Goal: Task Accomplishment & Management: Manage account settings

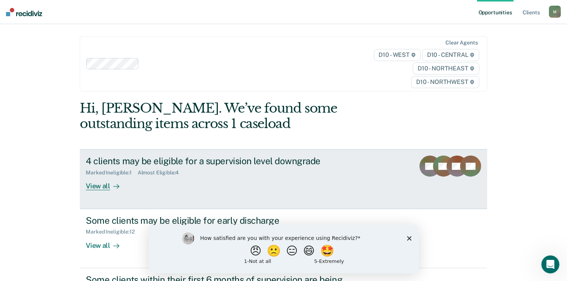
drag, startPoint x: 0, startPoint y: 0, endPoint x: 328, endPoint y: 188, distance: 378.3
click at [328, 188] on div "4 clients may be eligible for a supervision level downgrade Marked Ineligible :…" at bounding box center [227, 172] width 282 height 35
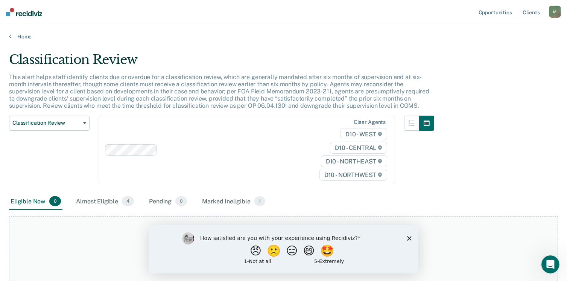
click at [408, 237] on polygon "Close survey" at bounding box center [409, 237] width 5 height 5
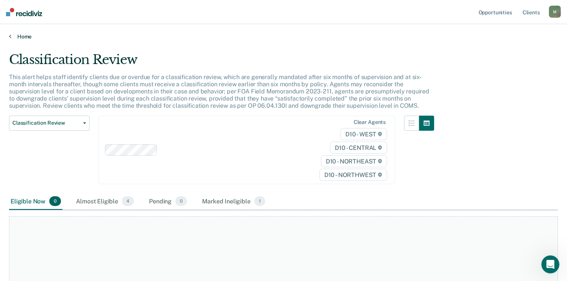
click at [20, 35] on link "Home" at bounding box center [283, 36] width 549 height 7
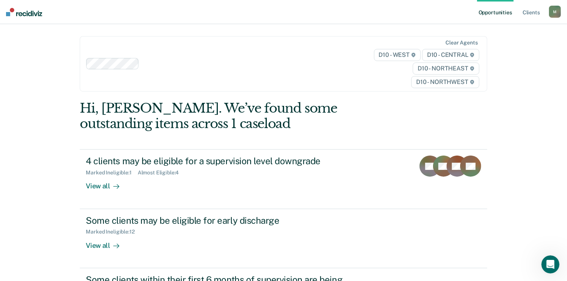
drag, startPoint x: 20, startPoint y: 35, endPoint x: 81, endPoint y: 2, distance: 69.0
click at [81, 2] on div "Opportunities Client s [EMAIL_ADDRESS][US_STATE][DOMAIN_NAME] M Profile How it …" at bounding box center [283, 184] width 567 height 368
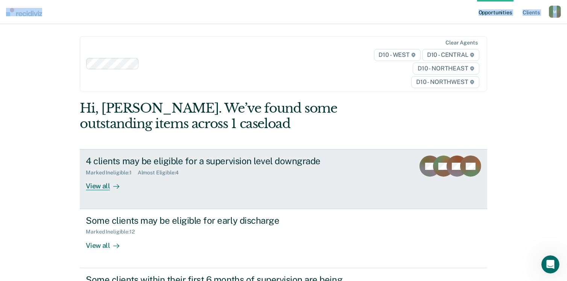
click at [93, 185] on div "View all" at bounding box center [107, 183] width 42 height 15
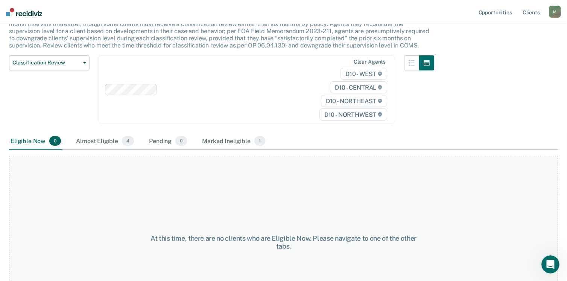
scroll to position [89, 0]
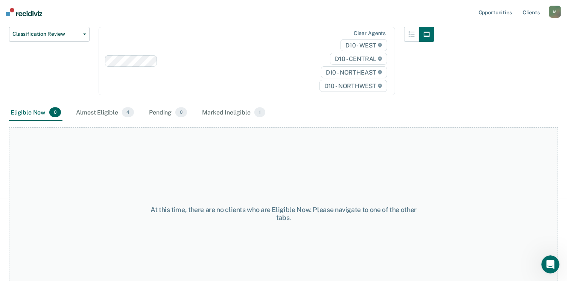
click at [559, 158] on main "Classification Review This alert helps staff identify clients due or overdue fo…" at bounding box center [283, 73] width 567 height 245
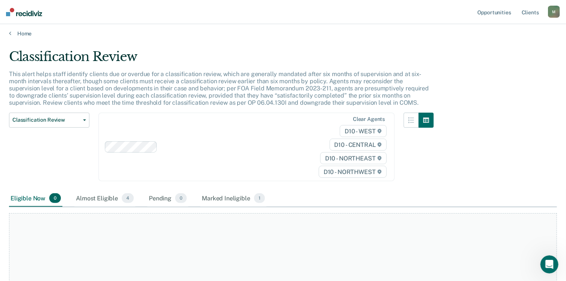
scroll to position [0, 0]
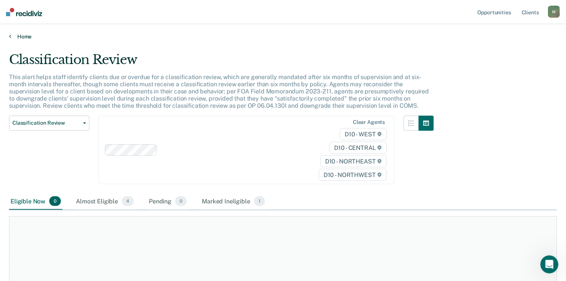
click at [9, 35] on icon at bounding box center [10, 36] width 2 height 6
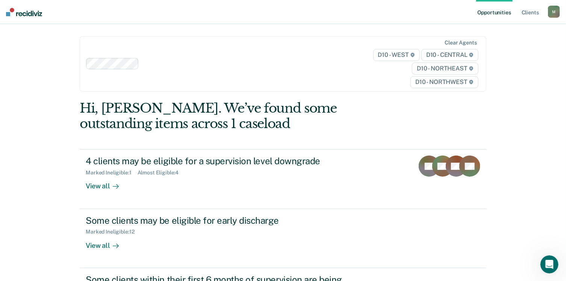
click at [561, 100] on div "Opportunities Client s [EMAIL_ADDRESS][US_STATE][DOMAIN_NAME] M Profile How it …" at bounding box center [283, 184] width 566 height 368
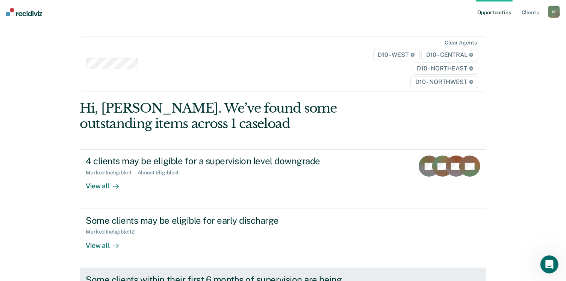
click at [302, 276] on div "Some clients within their first 6 months of supervision are being supervised at…" at bounding box center [218, 285] width 264 height 22
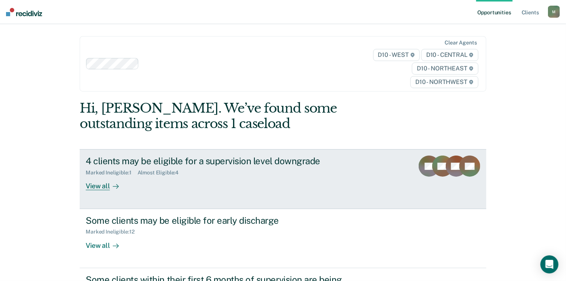
drag, startPoint x: 0, startPoint y: 0, endPoint x: 275, endPoint y: 172, distance: 323.8
click at [275, 172] on div "Marked Ineligible : 1 Almost Eligible : 4" at bounding box center [218, 170] width 264 height 9
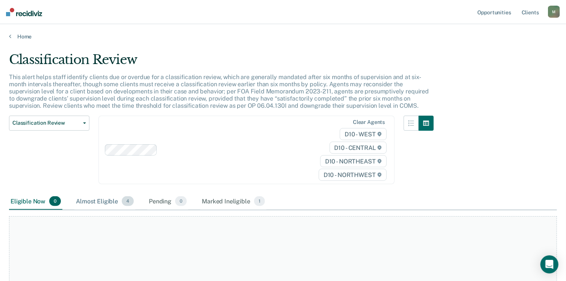
click at [106, 201] on div "Almost Eligible 4" at bounding box center [104, 201] width 61 height 17
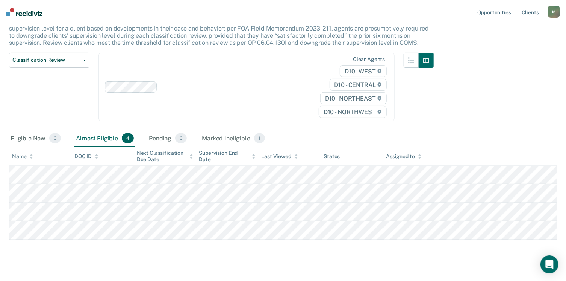
scroll to position [74, 0]
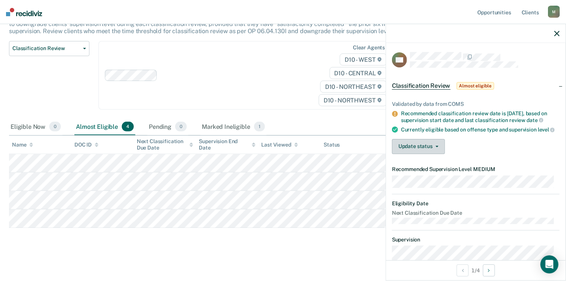
click at [436, 149] on button "Update status" at bounding box center [418, 146] width 53 height 15
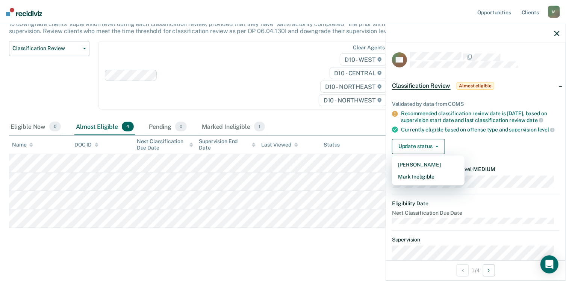
click at [311, 250] on main "Classification Review This alert helps staff identify clients due or overdue fo…" at bounding box center [283, 122] width 566 height 314
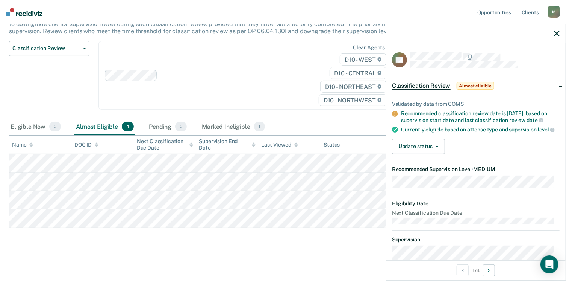
click at [558, 33] on icon "button" at bounding box center [557, 33] width 5 height 5
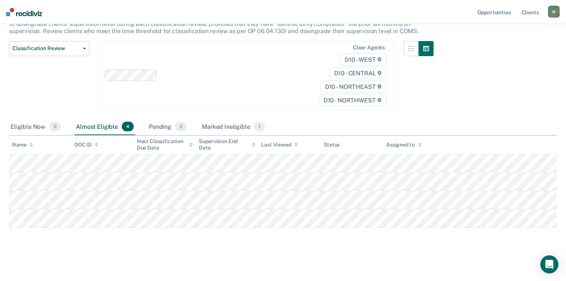
scroll to position [0, 0]
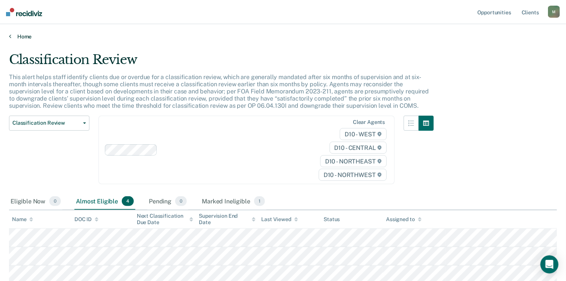
click at [23, 38] on link "Home" at bounding box center [283, 36] width 548 height 7
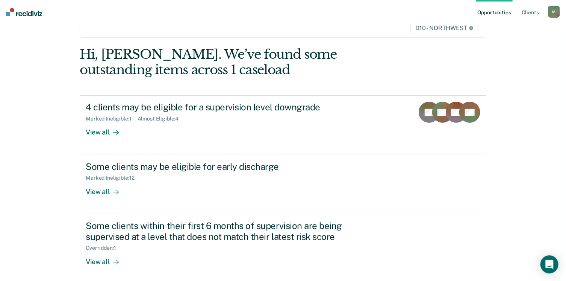
scroll to position [54, 0]
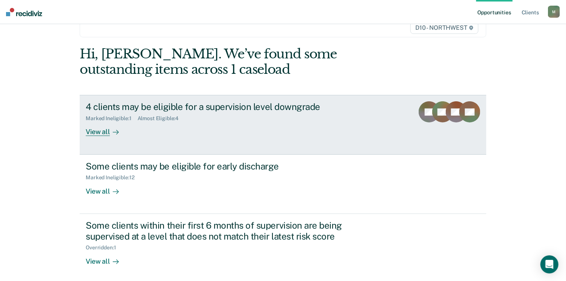
click at [103, 135] on div "View all" at bounding box center [107, 128] width 42 height 15
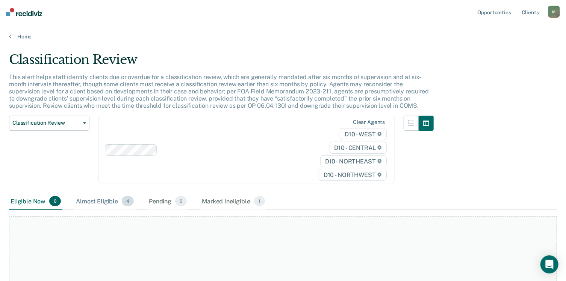
click at [107, 198] on div "Almost Eligible 4" at bounding box center [104, 201] width 61 height 17
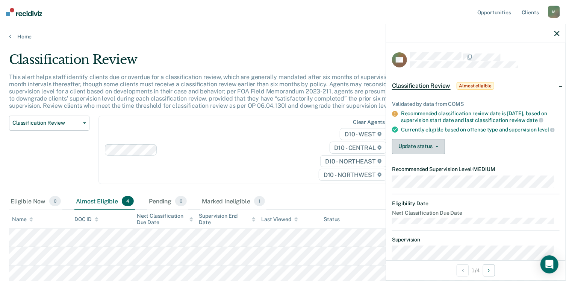
click at [434, 148] on button "Update status" at bounding box center [418, 146] width 53 height 15
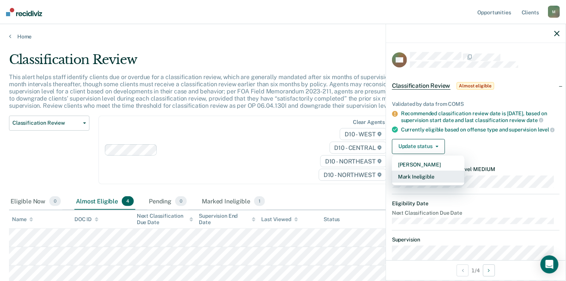
click at [427, 182] on button "Mark Ineligible" at bounding box center [428, 176] width 73 height 12
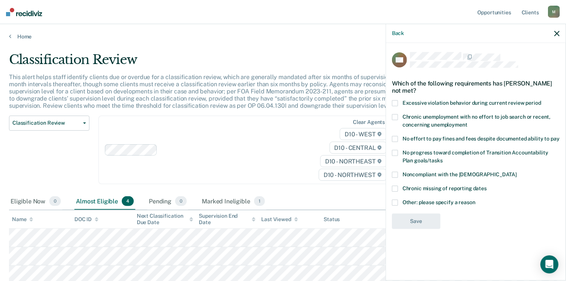
click at [400, 202] on label "Other: please specify a reason" at bounding box center [476, 203] width 168 height 8
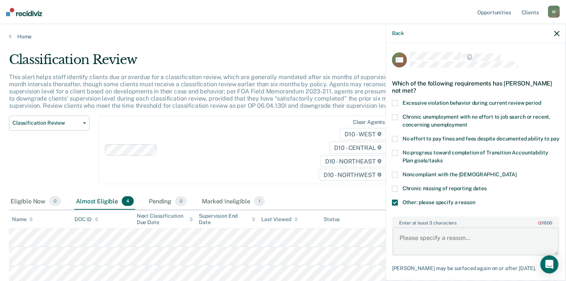
click at [432, 245] on textarea "Enter at least 3 characters 0 / 1600" at bounding box center [476, 241] width 166 height 28
type textarea "C"
click at [352, 241] on body "Looks like you’re using Internet Explorer 11. For faster loading and a better e…" at bounding box center [283, 140] width 566 height 281
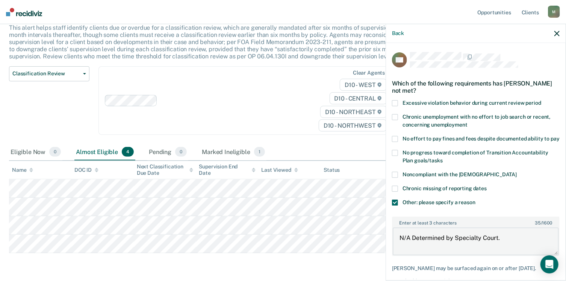
scroll to position [74, 0]
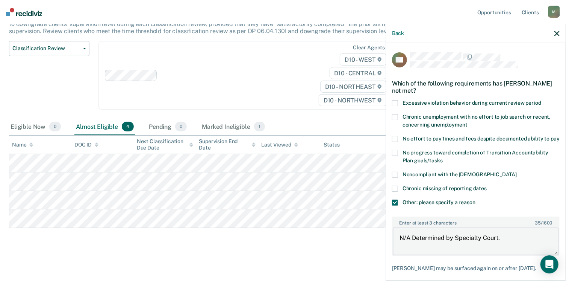
type textarea "N/A Determined by Specialty Court."
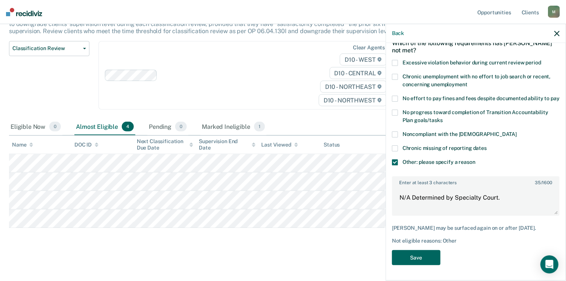
click at [418, 259] on button "Save" at bounding box center [416, 257] width 49 height 15
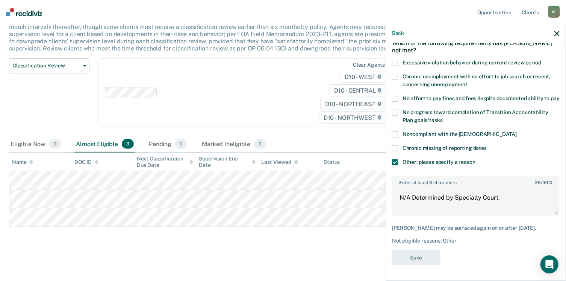
scroll to position [56, 0]
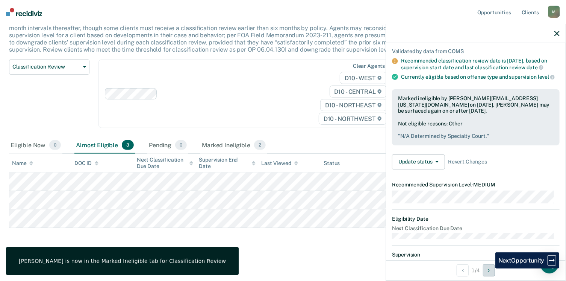
click at [490, 268] on icon "Next Opportunity" at bounding box center [489, 269] width 2 height 5
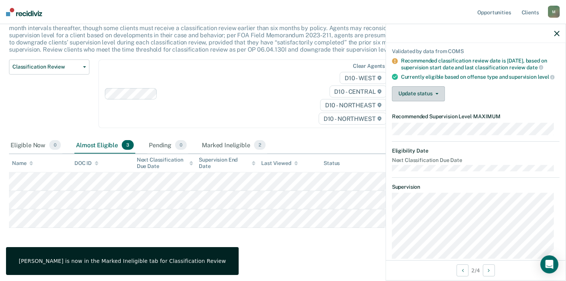
click at [434, 95] on button "Update status" at bounding box center [418, 93] width 53 height 15
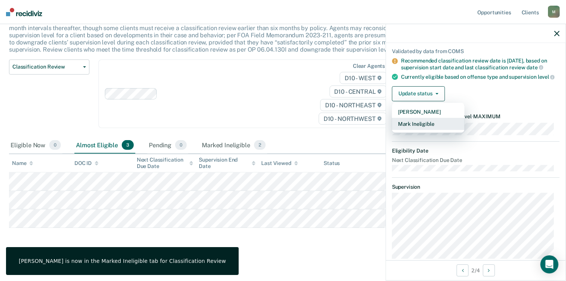
click at [418, 125] on button "Mark Ineligible" at bounding box center [428, 124] width 73 height 12
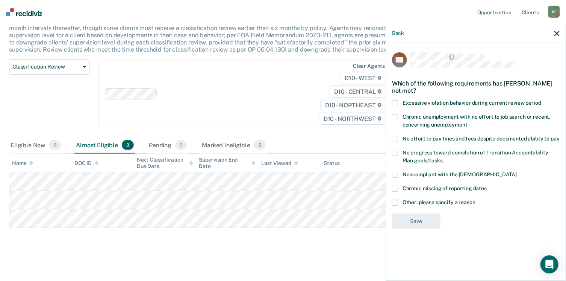
scroll to position [0, 0]
click at [396, 200] on span at bounding box center [395, 202] width 6 height 6
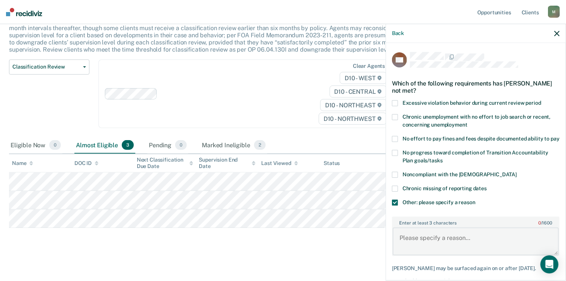
click at [419, 250] on textarea "Enter at least 3 characters 0 / 1600" at bounding box center [476, 241] width 166 height 28
paste textarea "N/A Determined by Specialty Court."
type textarea "N/A Determined by Specialty Court."
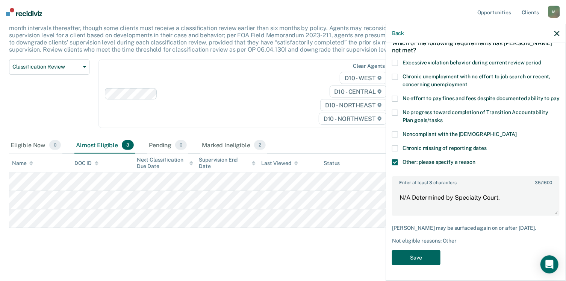
click at [414, 257] on button "Save" at bounding box center [416, 257] width 49 height 15
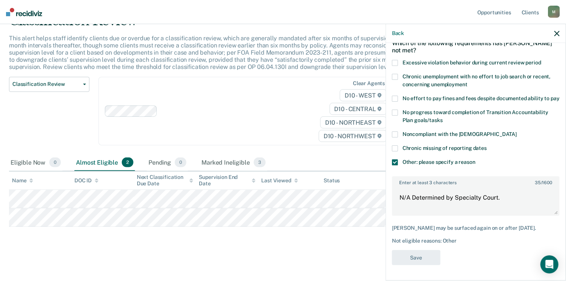
scroll to position [38, 0]
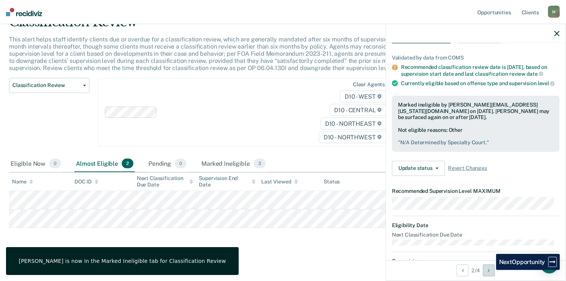
click at [490, 270] on icon "Next Opportunity" at bounding box center [489, 269] width 2 height 5
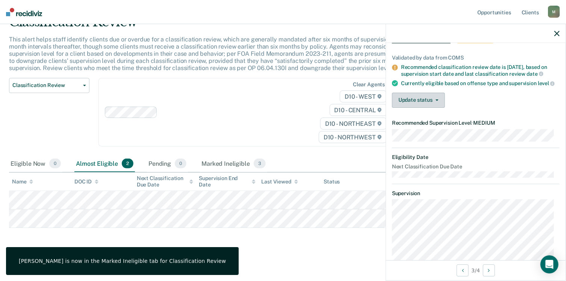
click at [434, 106] on button "Update status" at bounding box center [418, 100] width 53 height 15
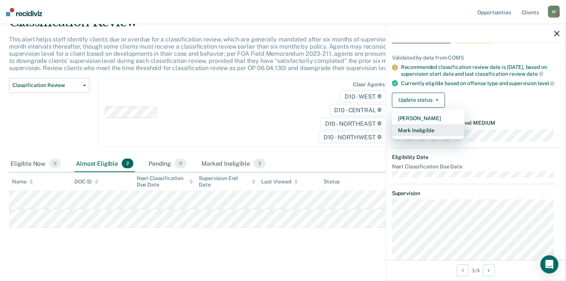
click at [413, 135] on button "Mark Ineligible" at bounding box center [428, 130] width 73 height 12
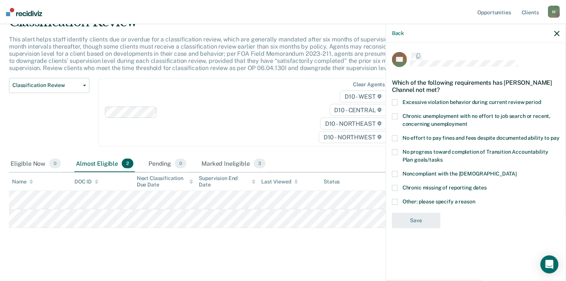
scroll to position [0, 0]
click at [397, 202] on span at bounding box center [395, 202] width 6 height 6
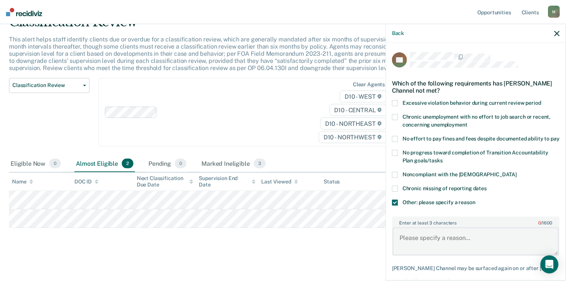
click at [421, 246] on textarea "Enter at least 3 characters 0 / 1600" at bounding box center [476, 241] width 166 height 28
paste textarea "N/A Determined by Specialty Court."
type textarea "N/A Determined by Specialty Court."
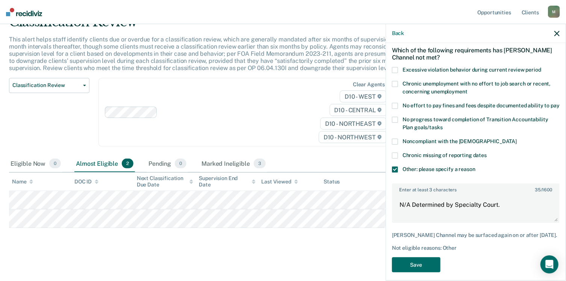
scroll to position [46, 0]
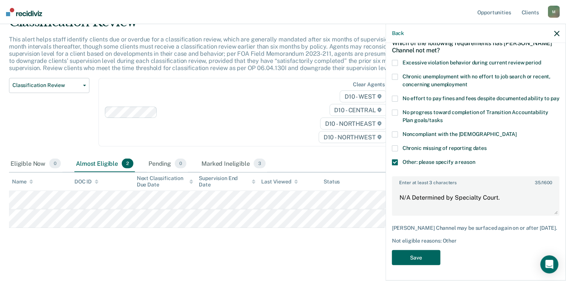
click at [416, 261] on button "Save" at bounding box center [416, 257] width 49 height 15
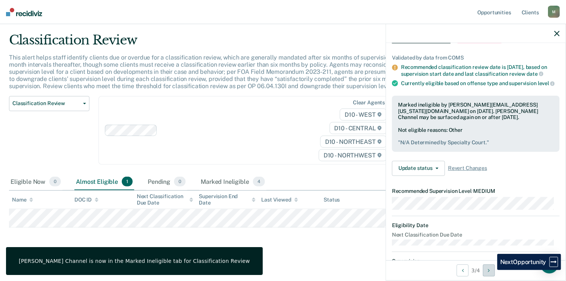
click at [492, 270] on button "Next Opportunity" at bounding box center [489, 270] width 12 height 12
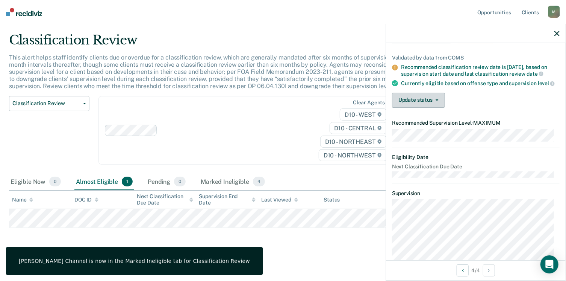
click at [433, 107] on button "Update status" at bounding box center [418, 100] width 53 height 15
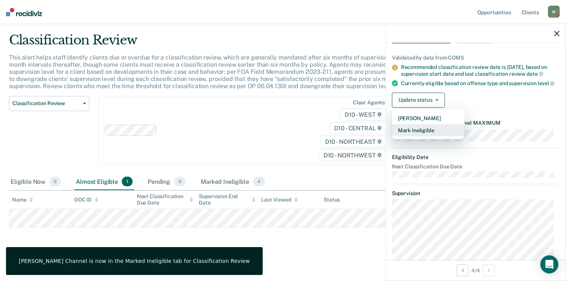
click at [417, 136] on button "Mark Ineligible" at bounding box center [428, 130] width 73 height 12
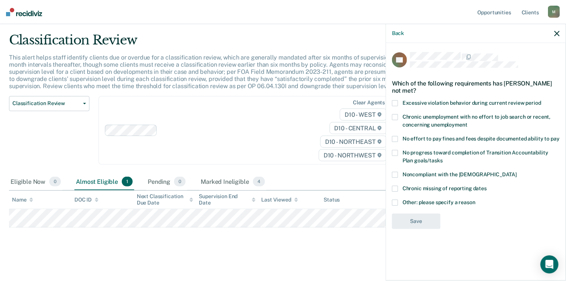
click at [395, 202] on span at bounding box center [395, 202] width 6 height 6
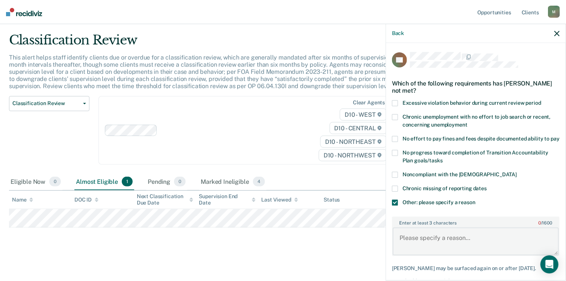
click at [426, 246] on textarea "Enter at least 3 characters 0 / 1600" at bounding box center [476, 241] width 166 height 28
paste textarea "N/A Determined by Specialty Court."
type textarea "N/A Determined by Specialty Court."
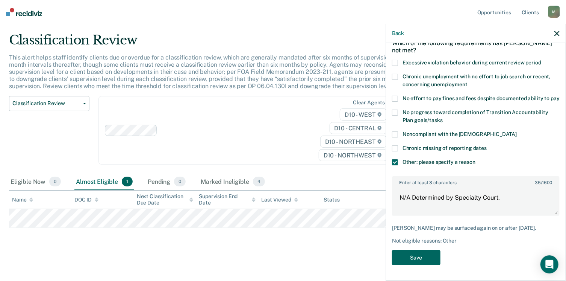
click at [429, 256] on button "Save" at bounding box center [416, 257] width 49 height 15
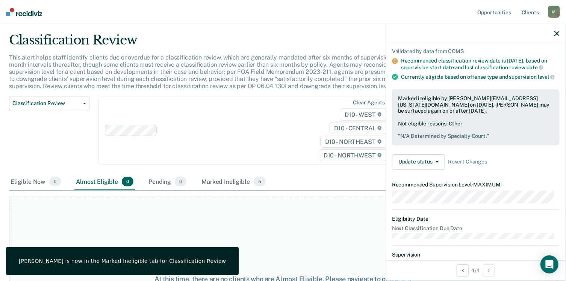
click at [556, 33] on icon "button" at bounding box center [557, 33] width 5 height 5
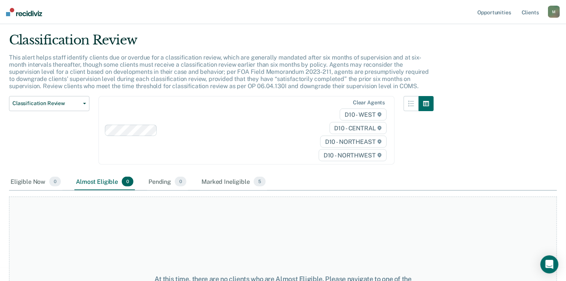
click at [552, 13] on div "M" at bounding box center [554, 12] width 12 height 12
click at [431, 42] on div "Classification Review" at bounding box center [221, 42] width 425 height 21
click at [527, 12] on link "Client s" at bounding box center [531, 12] width 20 height 24
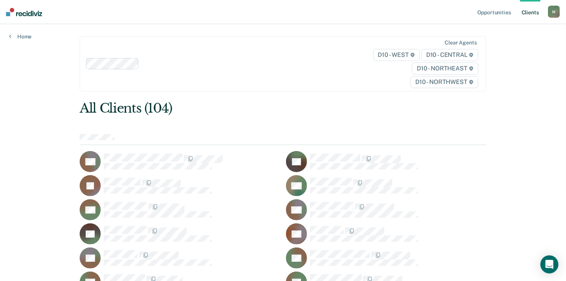
click at [554, 11] on div "M" at bounding box center [554, 12] width 12 height 12
click at [507, 50] on link "Log Out" at bounding box center [524, 49] width 61 height 6
